Goal: Find specific page/section: Find specific page/section

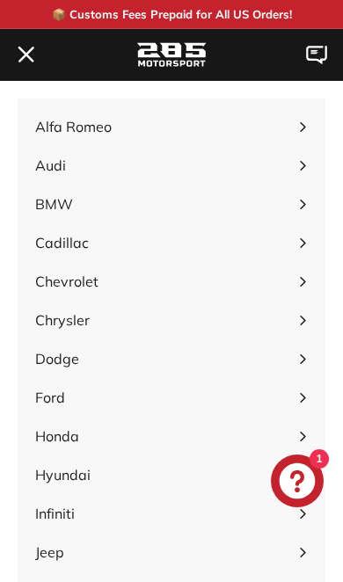
click at [51, 210] on span "BMW" at bounding box center [162, 203] width 254 height 21
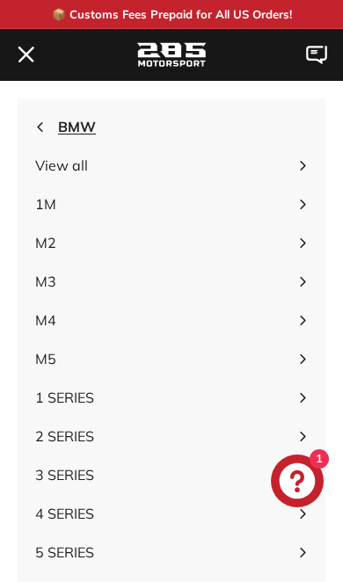
click at [37, 120] on span "BMW" at bounding box center [172, 126] width 308 height 39
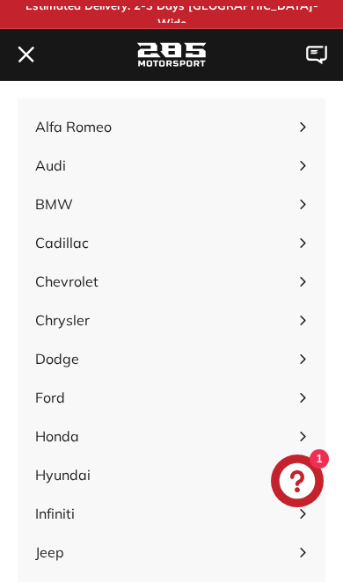
click at [45, 162] on span "Audi" at bounding box center [162, 165] width 254 height 21
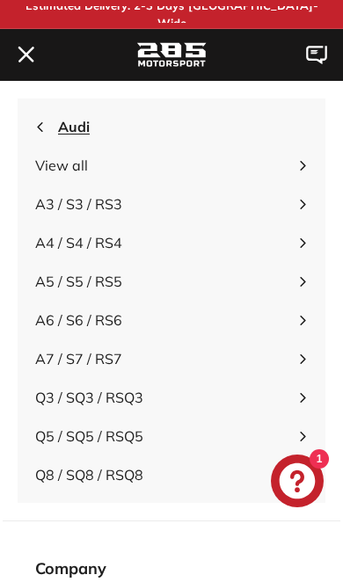
click at [35, 123] on icon "button" at bounding box center [40, 127] width 10 height 10
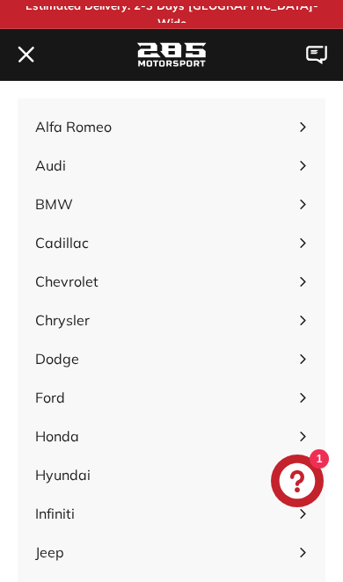
click at [47, 204] on span "BMW" at bounding box center [162, 203] width 254 height 21
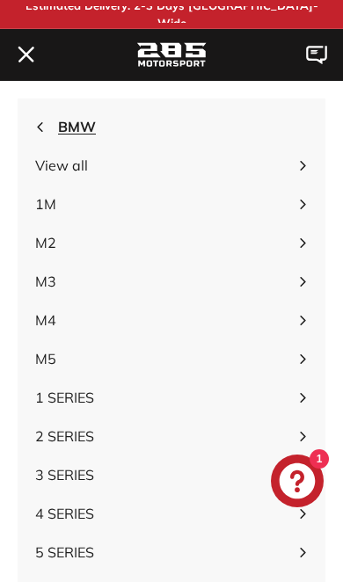
click at [51, 279] on span "M3" at bounding box center [162, 281] width 254 height 21
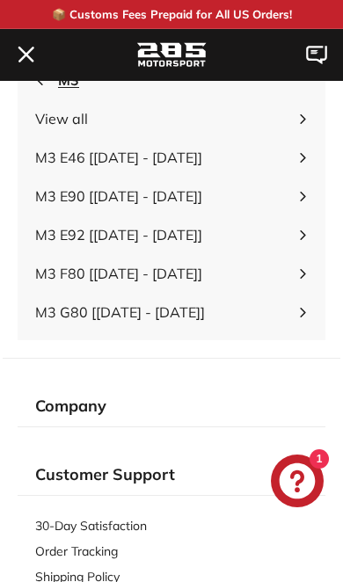
scroll to position [48, 0]
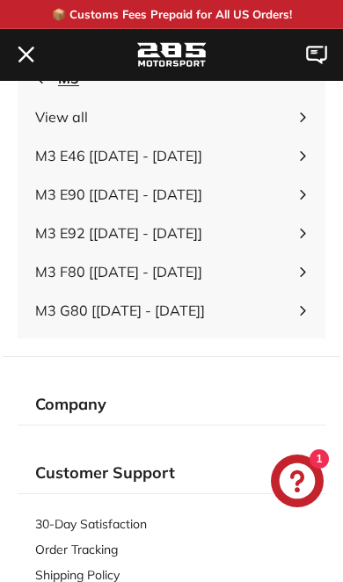
click at [62, 309] on span "M3 G80 [[DATE] - [DATE]]" at bounding box center [162, 310] width 254 height 21
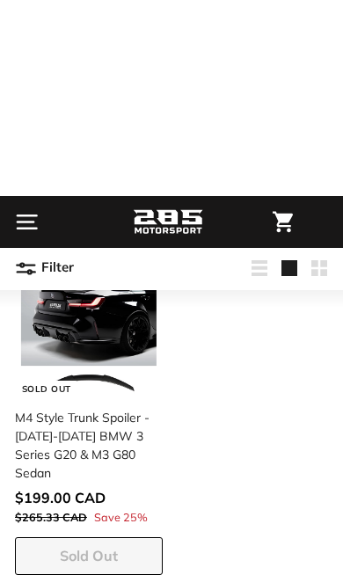
scroll to position [518, 0]
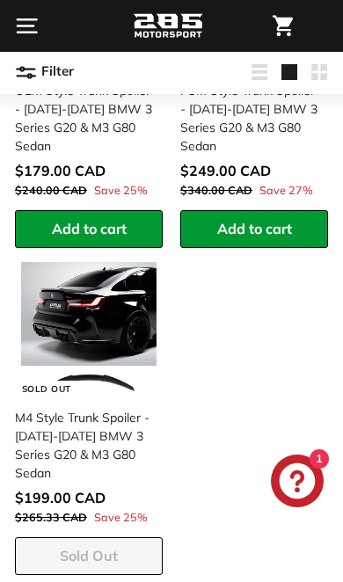
click at [31, 24] on icon ". . ." at bounding box center [27, 26] width 24 height 24
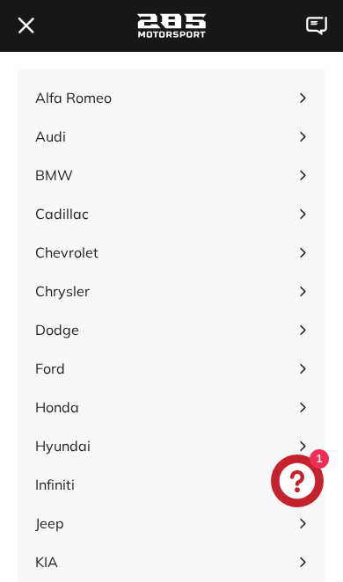
click at [54, 172] on span "BMW" at bounding box center [162, 174] width 254 height 21
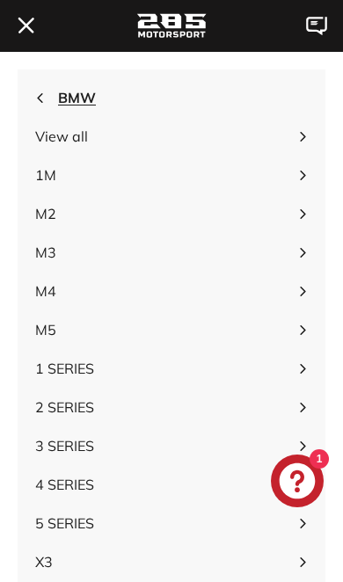
click at [42, 291] on span "M4" at bounding box center [162, 290] width 254 height 21
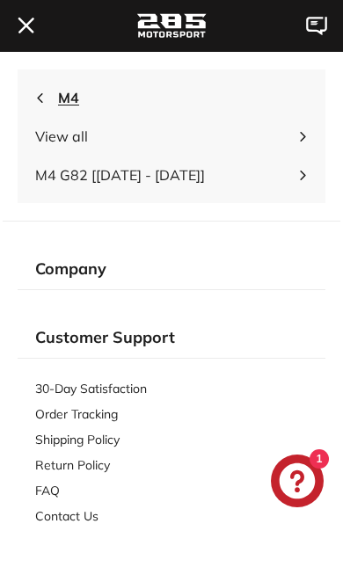
click at [57, 170] on span "M4 G82 [[DATE] - [DATE]]" at bounding box center [162, 174] width 254 height 21
